Goal: Find contact information: Find contact information

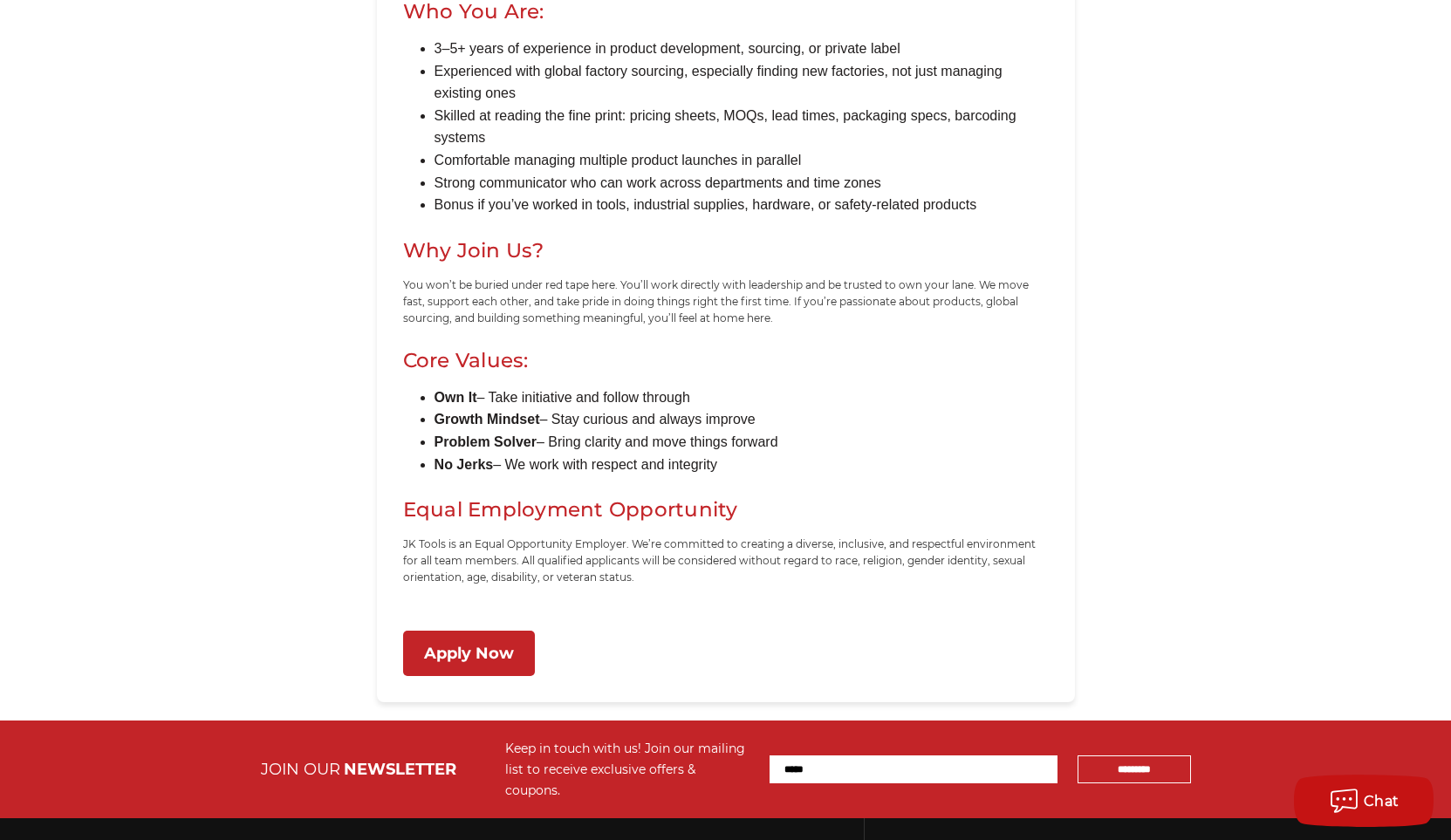
scroll to position [1424, 0]
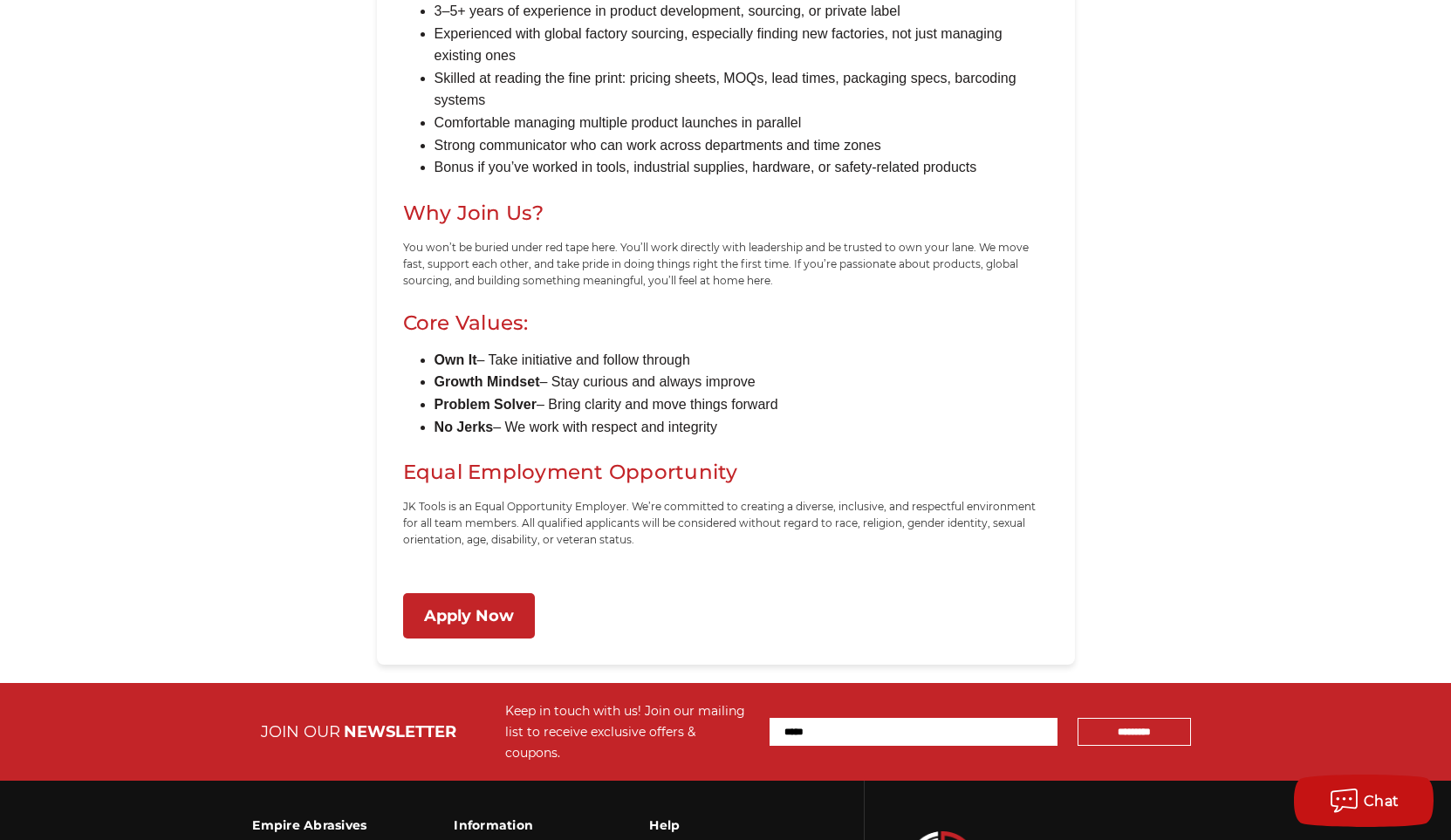
click at [493, 625] on link "Apply Now" at bounding box center [469, 616] width 132 height 46
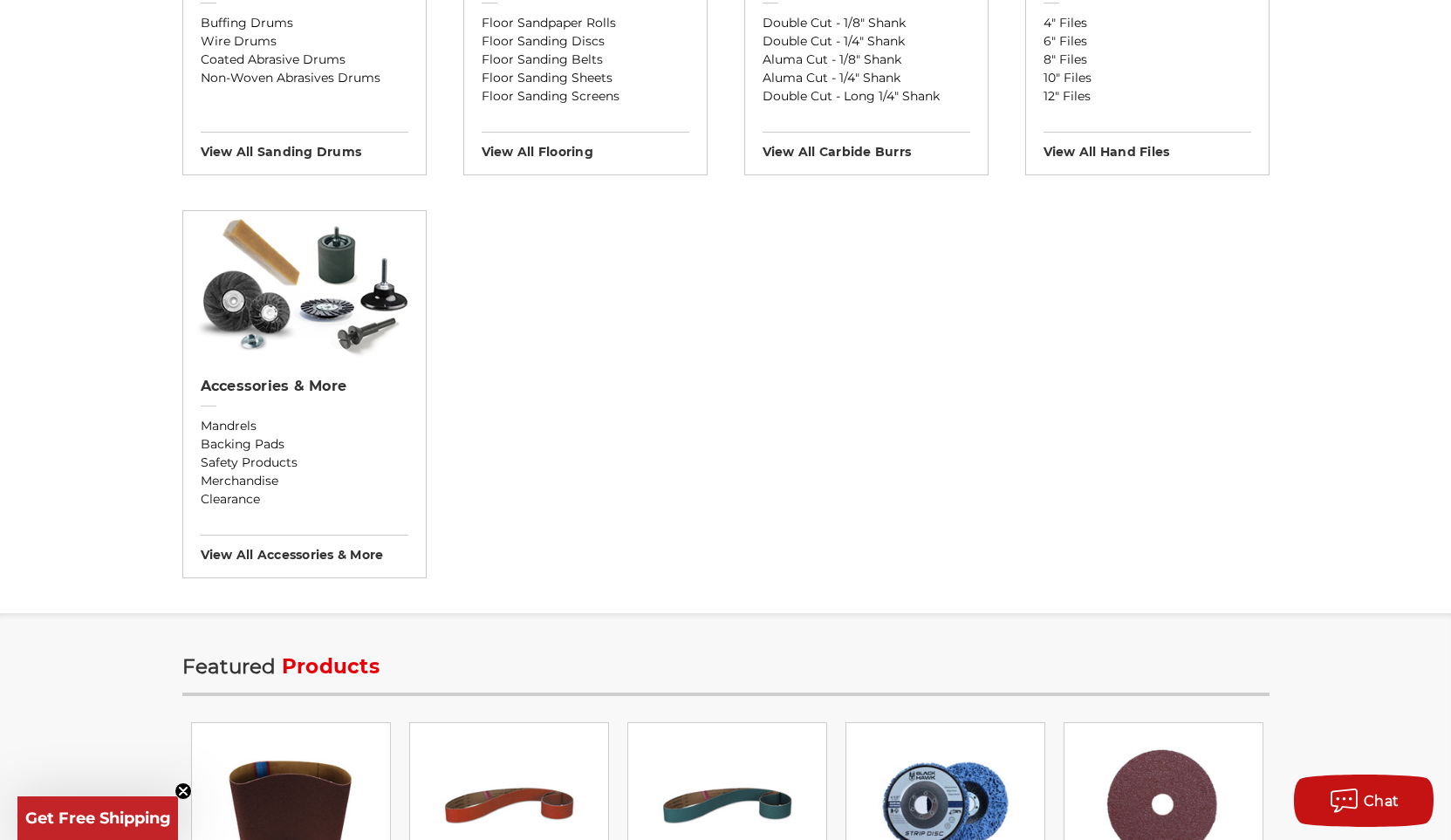
scroll to position [2136, 0]
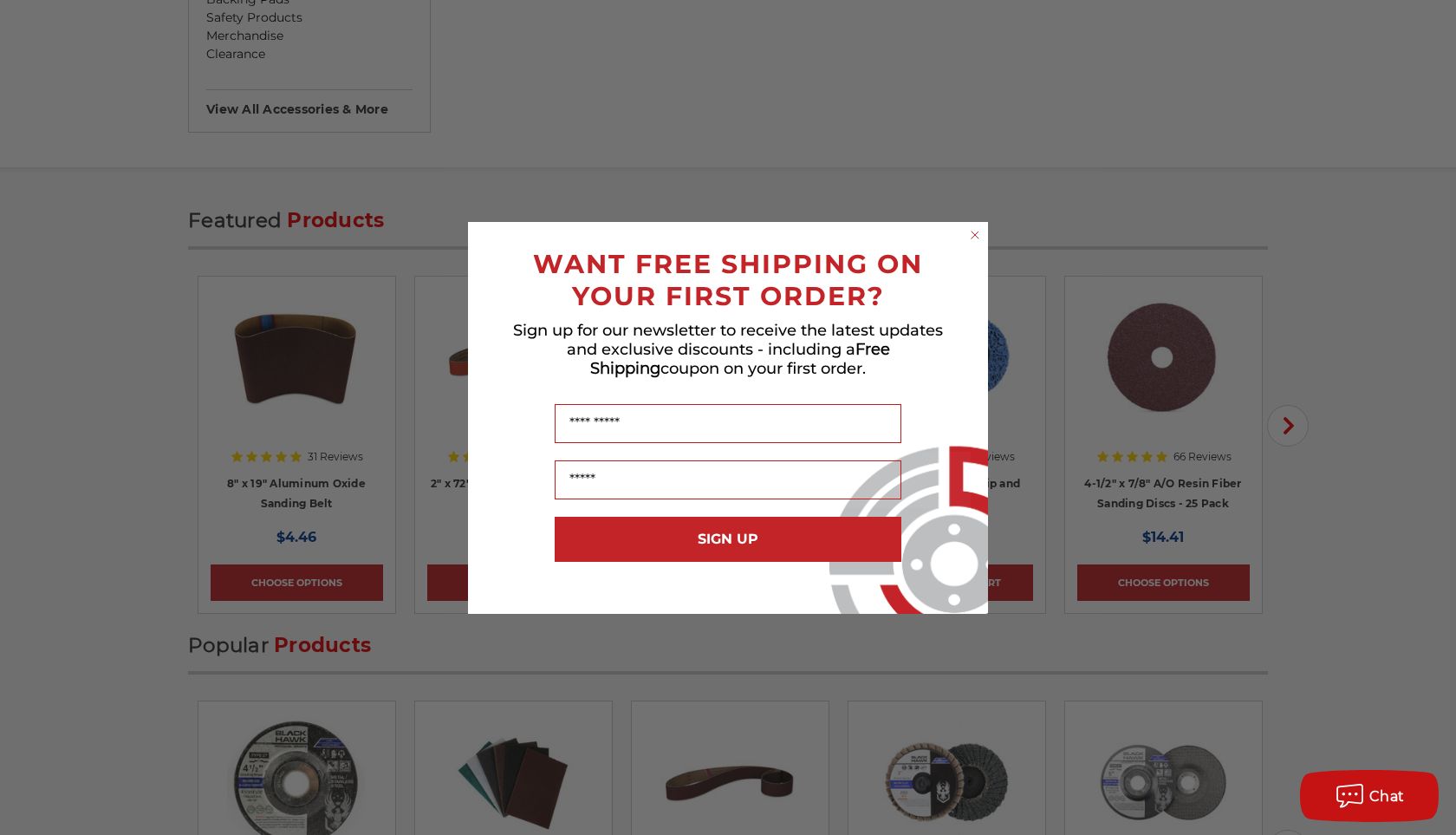
click at [977, 233] on icon "Close dialog" at bounding box center [975, 235] width 7 height 7
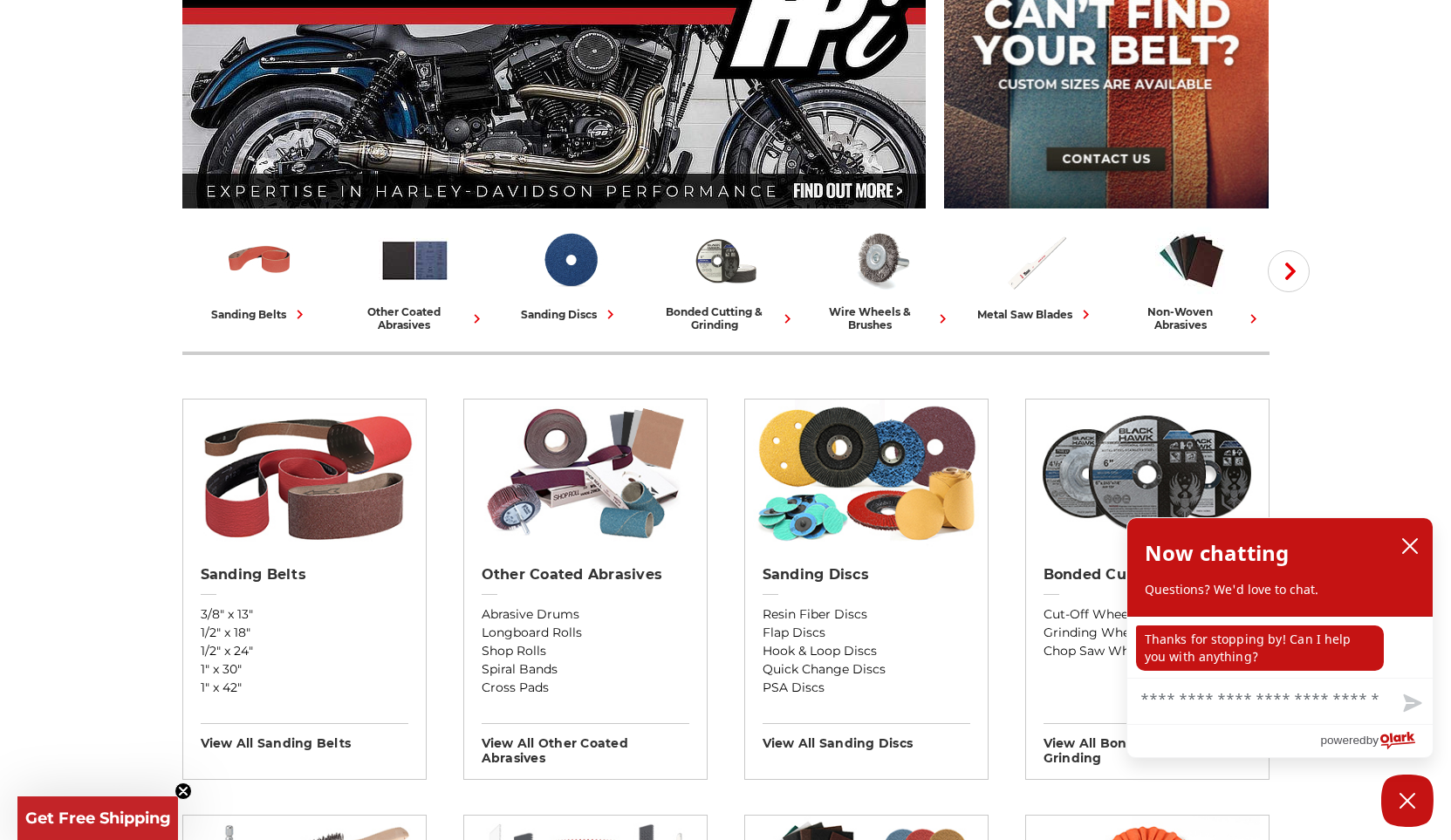
scroll to position [0, 0]
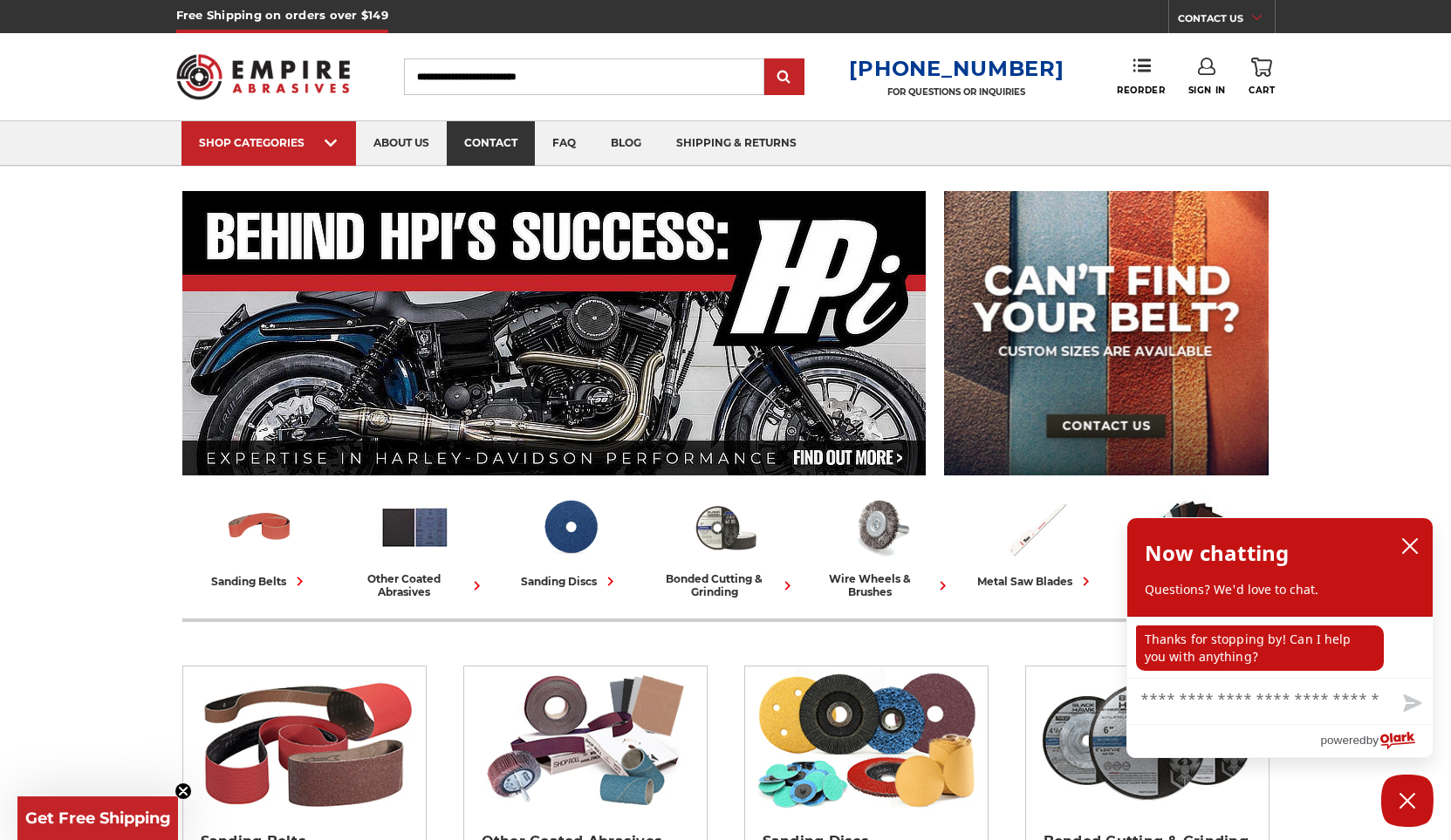
click at [489, 137] on link "contact" at bounding box center [491, 143] width 88 height 44
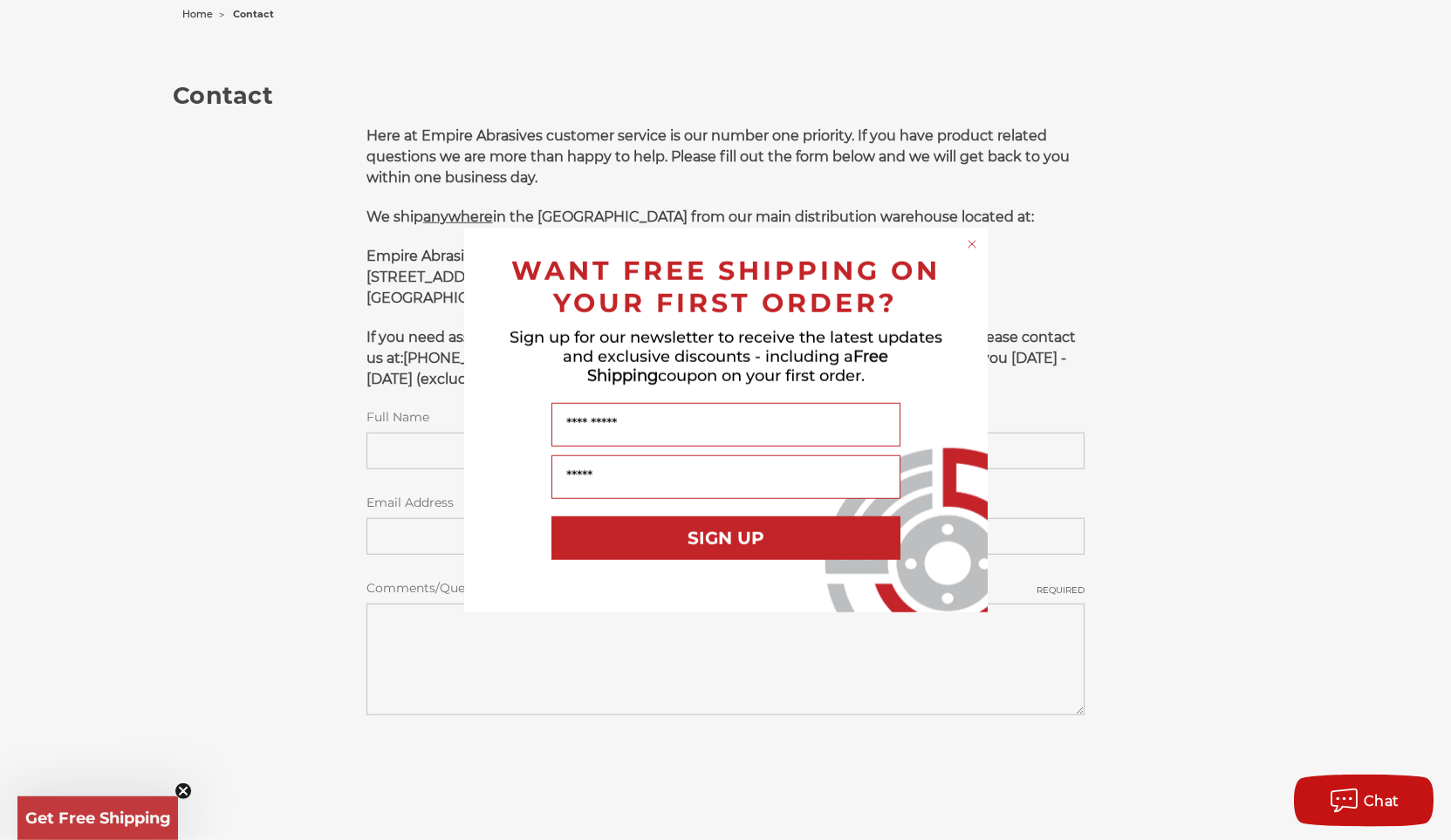
scroll to position [357, 0]
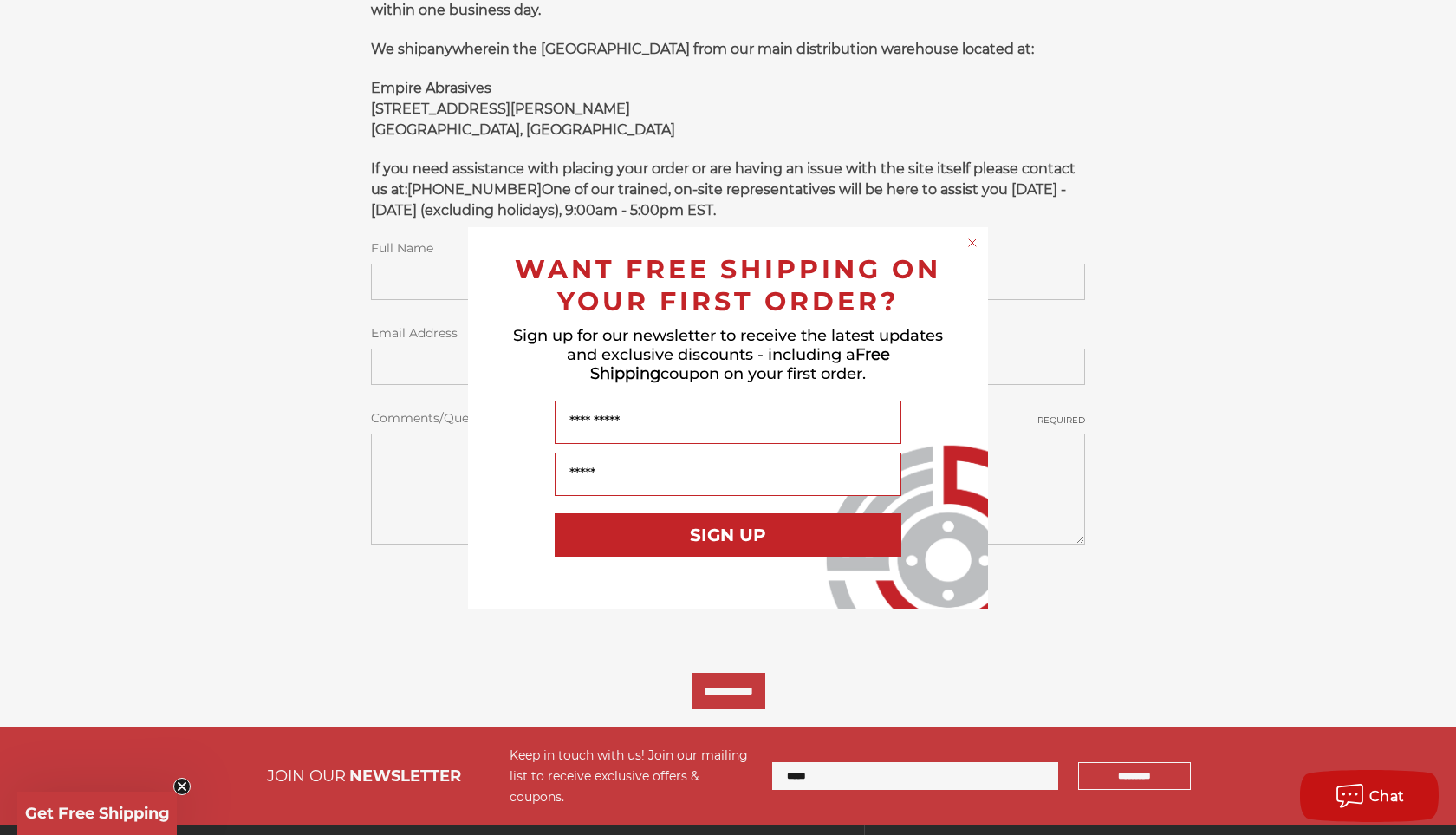
click at [978, 242] on circle "Close dialog" at bounding box center [973, 242] width 17 height 17
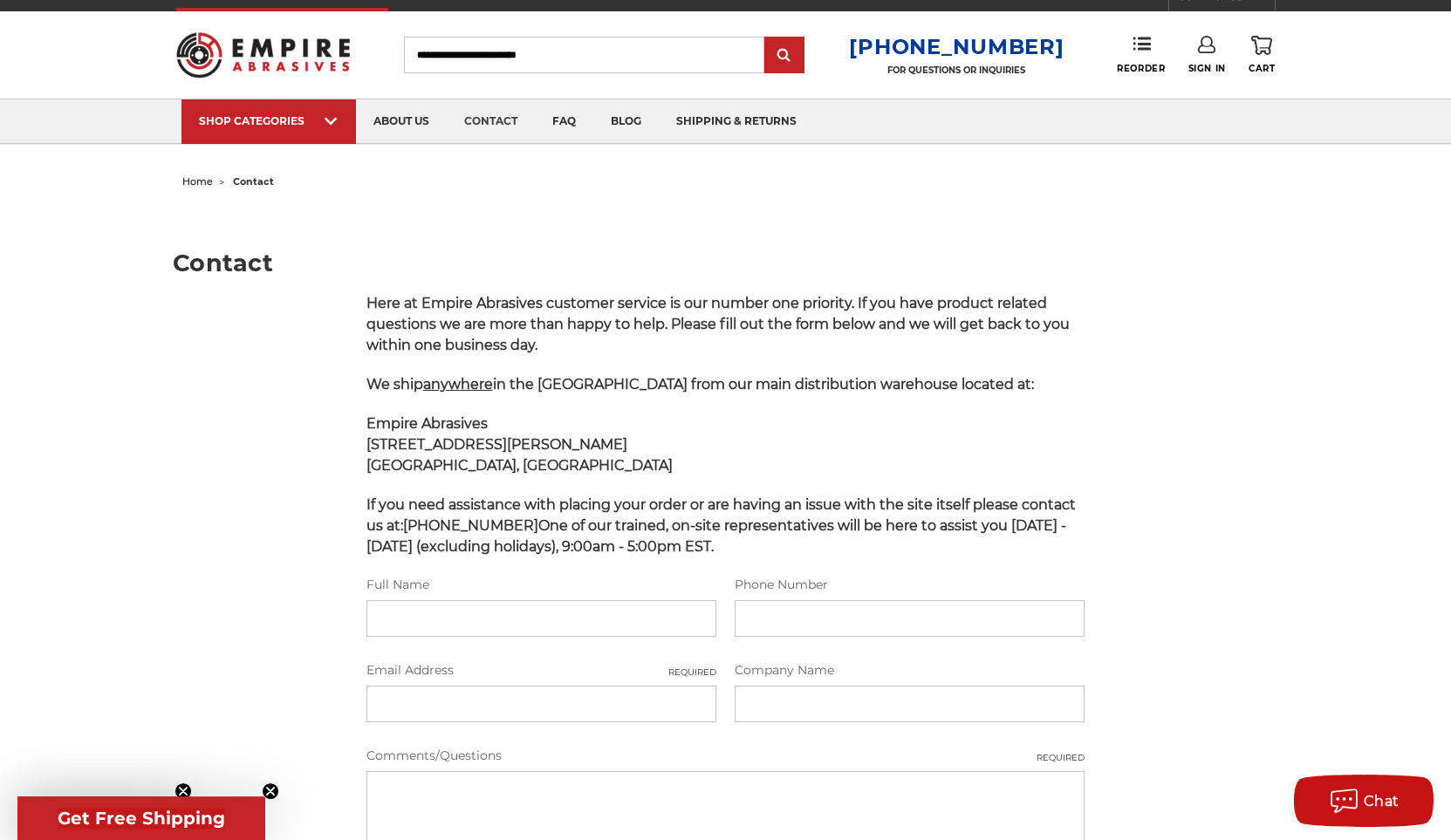
scroll to position [0, 0]
